Goal: Task Accomplishment & Management: Complete application form

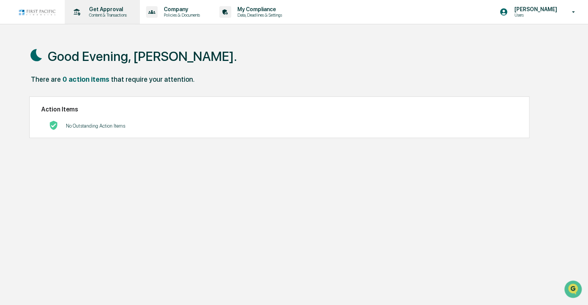
click at [121, 15] on p "Content & Transactions" at bounding box center [107, 14] width 48 height 5
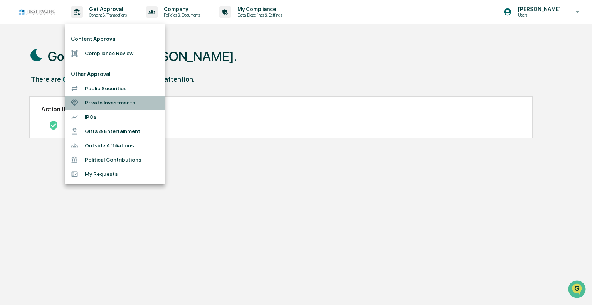
click at [92, 103] on li "Private Investments" at bounding box center [115, 103] width 100 height 14
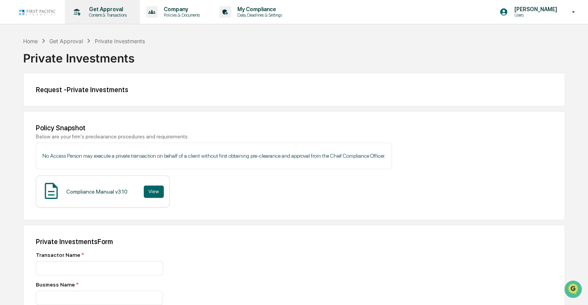
click at [116, 15] on p "Content & Transactions" at bounding box center [107, 14] width 48 height 5
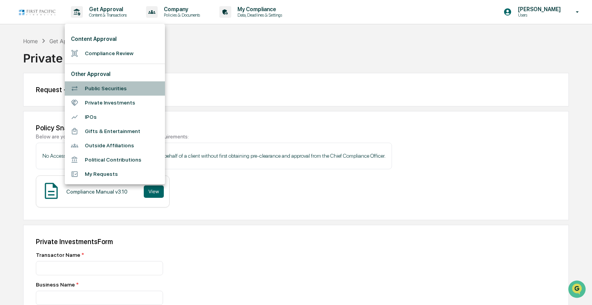
click at [108, 87] on li "Public Securities" at bounding box center [115, 88] width 100 height 14
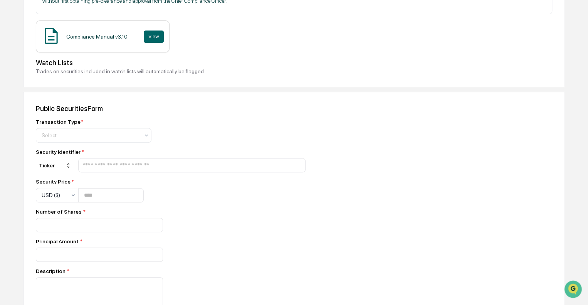
scroll to position [175, 0]
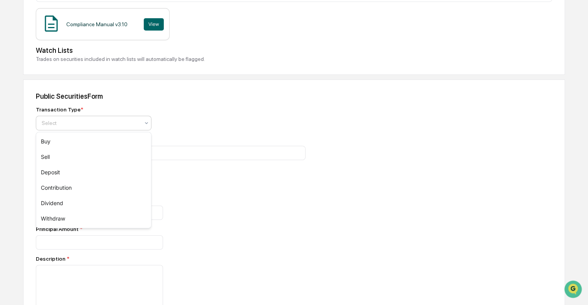
click at [145, 121] on icon at bounding box center [146, 123] width 6 height 6
click at [196, 116] on div "Transaction Type * Select" at bounding box center [171, 118] width 270 height 24
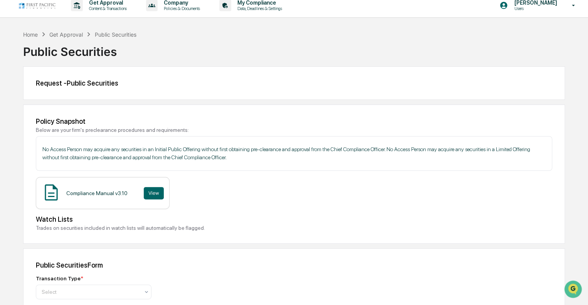
scroll to position [0, 0]
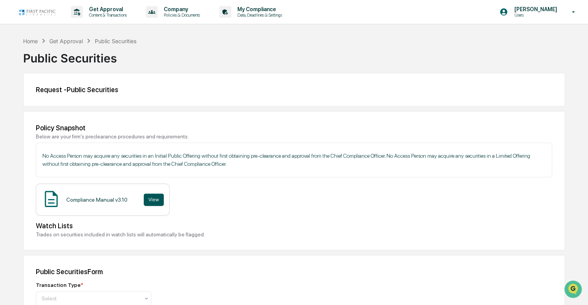
click at [149, 198] on button "View" at bounding box center [154, 199] width 20 height 12
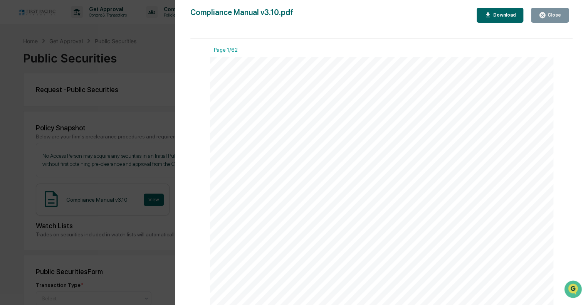
click at [437, 176] on div at bounding box center [382, 282] width 344 height 451
click at [297, 138] on span "Chief Investment Officer" at bounding box center [302, 140] width 57 height 6
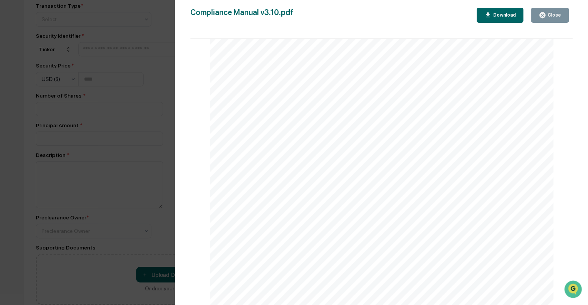
scroll to position [22211, 0]
